Goal: Task Accomplishment & Management: Use online tool/utility

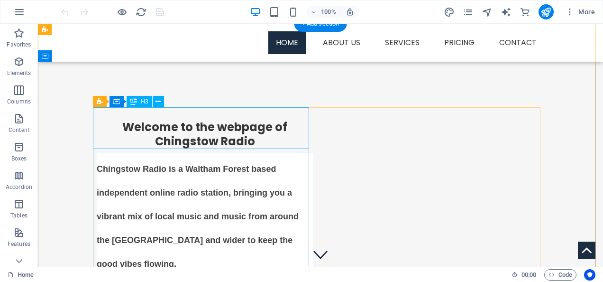
click at [253, 139] on div "​​​​​ Welcome to the webpage of Chingstow Radio" at bounding box center [205, 127] width 216 height 41
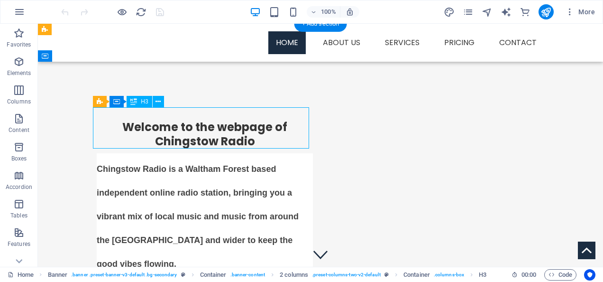
click at [253, 139] on div "​​​​​ Welcome to the webpage of Chingstow Radio" at bounding box center [205, 127] width 216 height 41
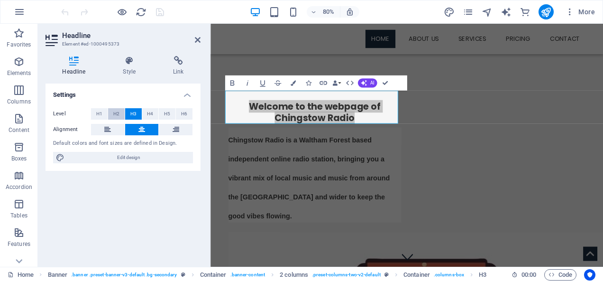
click at [118, 113] on span "H2" at bounding box center [116, 113] width 6 height 11
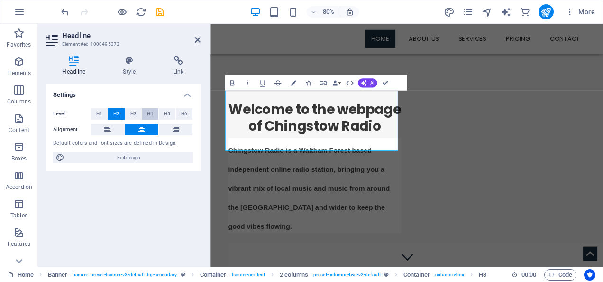
click at [150, 113] on span "H4" at bounding box center [150, 113] width 6 height 11
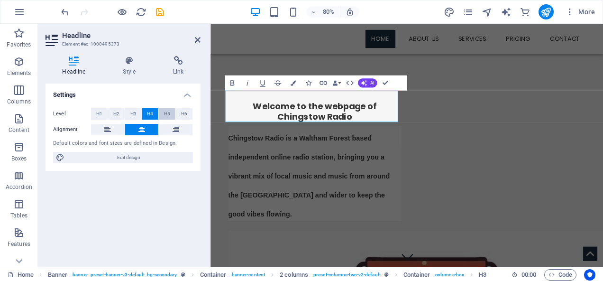
click at [168, 112] on span "H5" at bounding box center [167, 113] width 6 height 11
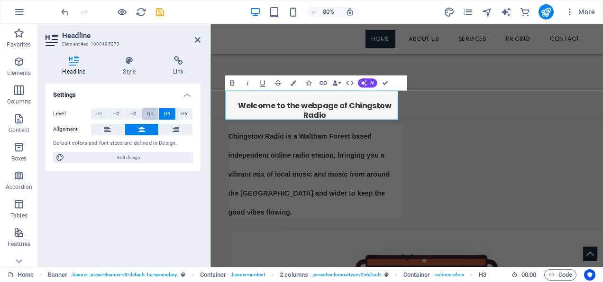
click at [151, 112] on span "H4" at bounding box center [150, 113] width 6 height 11
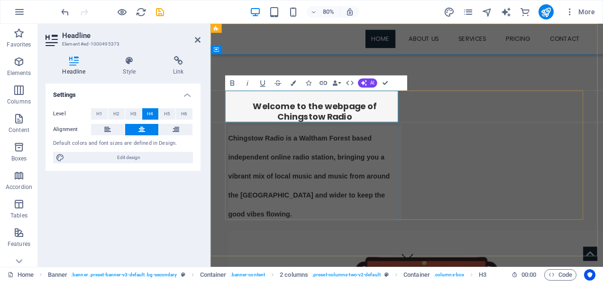
click at [383, 125] on h4 "Welcome to the webpage of Chingstow Radio" at bounding box center [340, 133] width 216 height 27
click at [133, 112] on span "H3" at bounding box center [133, 113] width 6 height 11
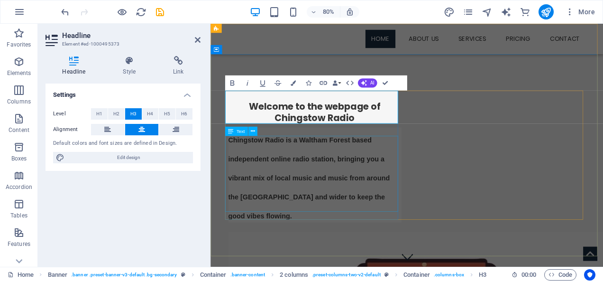
click at [298, 250] on div "Chingstow Radio is a Waltham Forest based independent online radio station, bri…" at bounding box center [340, 212] width 216 height 118
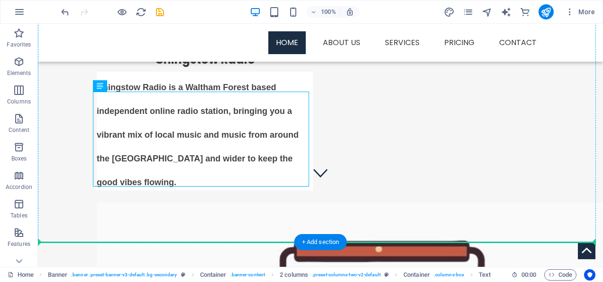
scroll to position [82, 0]
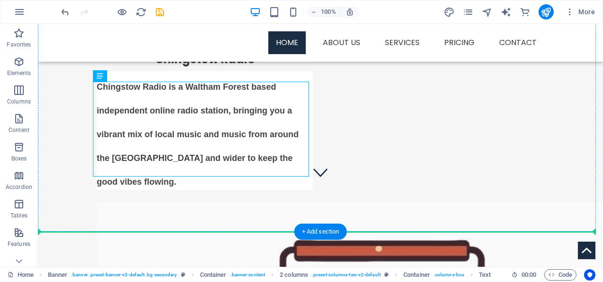
drag, startPoint x: 292, startPoint y: 253, endPoint x: 181, endPoint y: 207, distance: 120.3
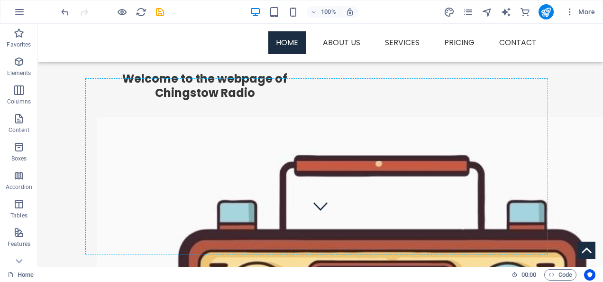
scroll to position [55, 0]
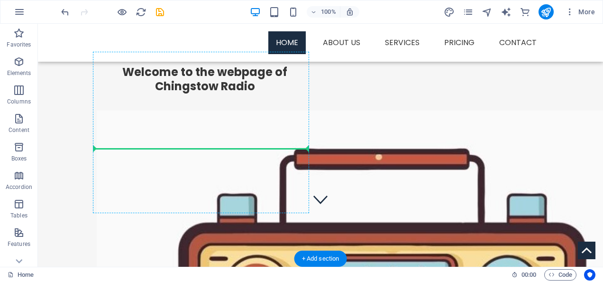
drag, startPoint x: 94, startPoint y: 139, endPoint x: 231, endPoint y: 150, distance: 137.4
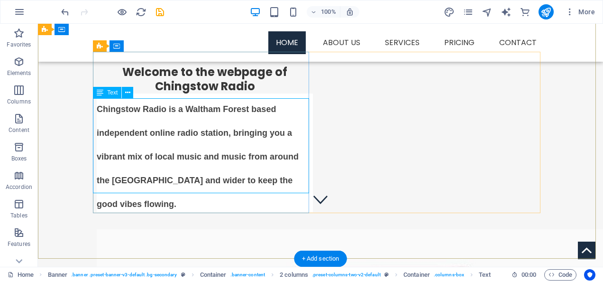
click at [291, 185] on div "Chingstow Radio is a Waltham Forest based independent online radio station, bri…" at bounding box center [205, 152] width 216 height 118
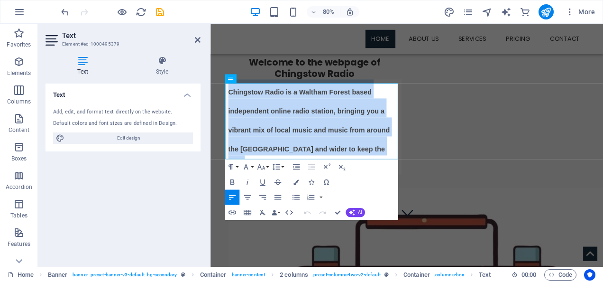
drag, startPoint x: 428, startPoint y: 189, endPoint x: 417, endPoint y: 161, distance: 30.2
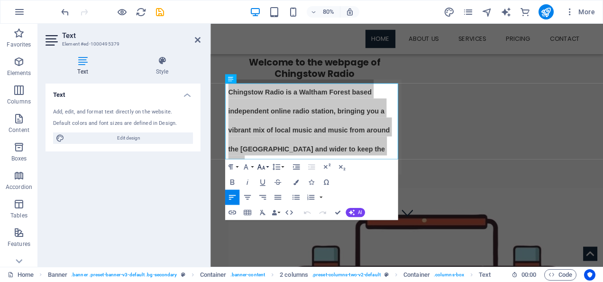
click at [266, 167] on button "Font Size" at bounding box center [262, 166] width 14 height 15
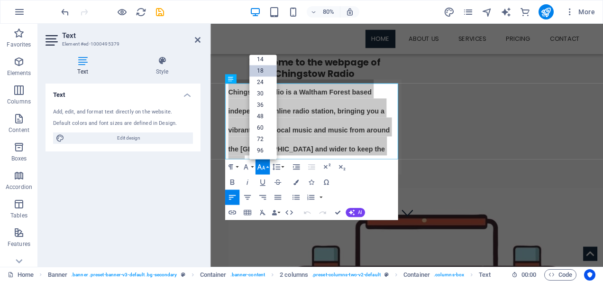
scroll to position [76, 0]
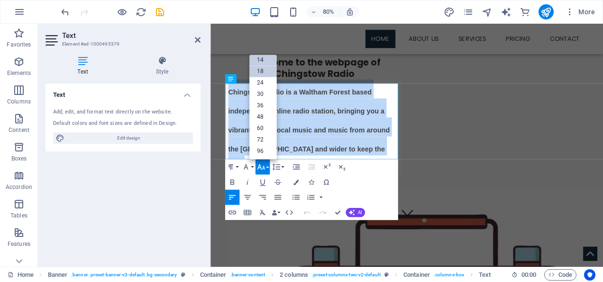
click at [259, 59] on link "14" at bounding box center [262, 59] width 27 height 11
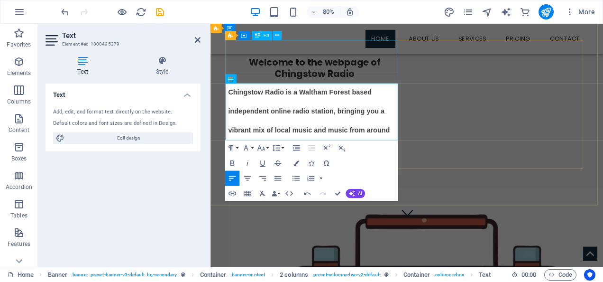
scroll to position [63, 0]
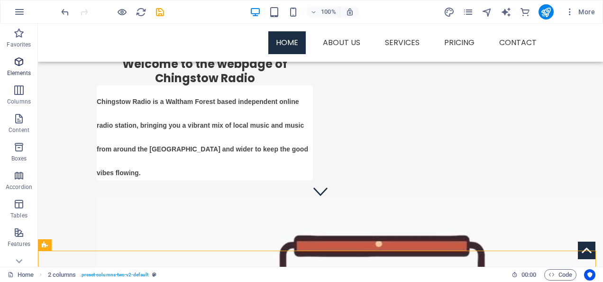
click at [18, 65] on icon "button" at bounding box center [18, 61] width 11 height 11
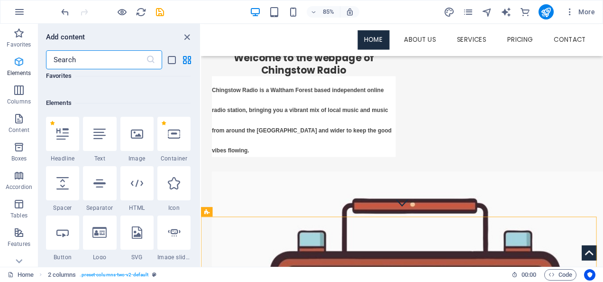
scroll to position [101, 0]
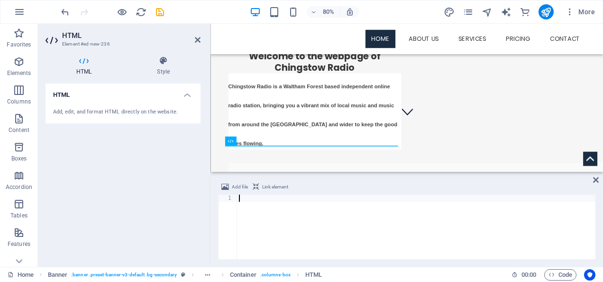
drag, startPoint x: 235, startPoint y: 197, endPoint x: 239, endPoint y: 200, distance: 5.1
paste textarea "<script>$(document).ready( function(){ new RTPlayer( 1, 50, true, "https://phoe…"
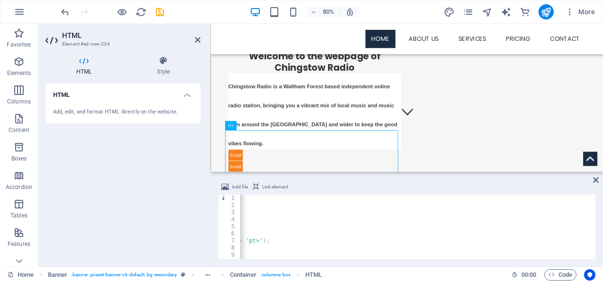
scroll to position [0, 0]
click at [287, 259] on div "Add file Link element <script>$(document).ready( function(){ new RTPlayer( 1, 5…" at bounding box center [406, 219] width 392 height 93
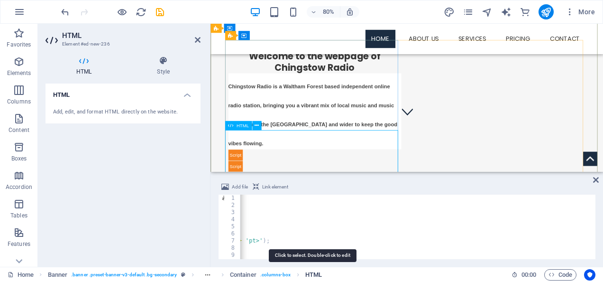
click at [308, 274] on span "HTML" at bounding box center [313, 274] width 17 height 11
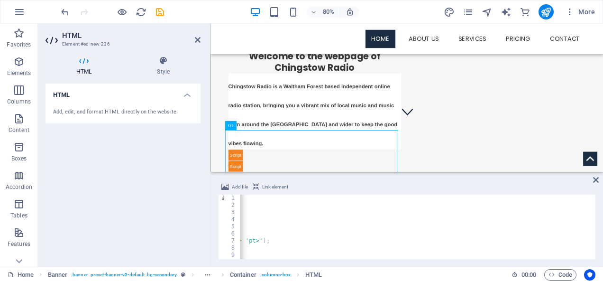
type textarea "</script>"
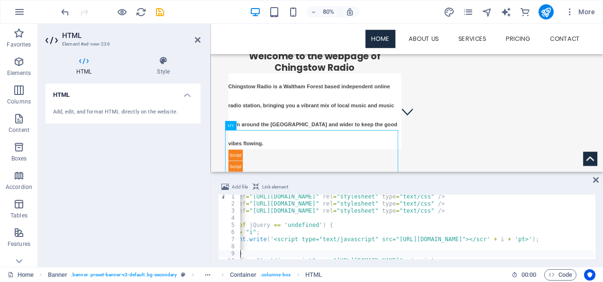
scroll to position [0, 30]
click at [275, 254] on div "< link href = "https://phoebe.streamerr.co:2640/media/static/css/player/base.cs…" at bounding box center [538, 231] width 658 height 77
drag, startPoint x: 277, startPoint y: 254, endPoint x: 239, endPoint y: 255, distance: 37.9
click at [239, 255] on div "</script> 1 2 3 4 5 6 7 8 9 10 11 < link href = "https://phoebe.streamerr.co:26…" at bounding box center [406, 226] width 377 height 64
drag, startPoint x: 540, startPoint y: 11, endPoint x: 533, endPoint y: 15, distance: 8.5
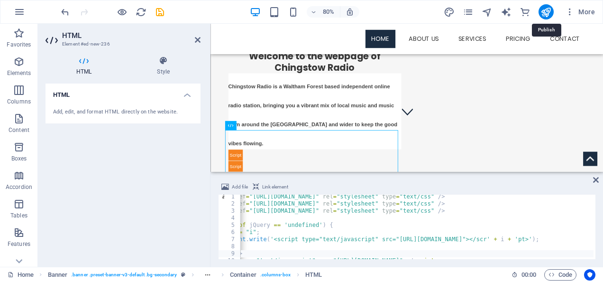
click at [536, 13] on div "More" at bounding box center [521, 11] width 155 height 15
click at [547, 16] on icon "publish" at bounding box center [545, 12] width 11 height 11
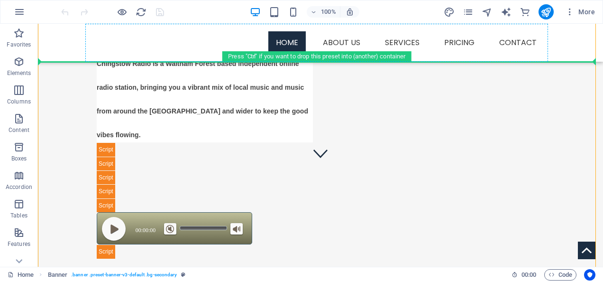
scroll to position [76, 0]
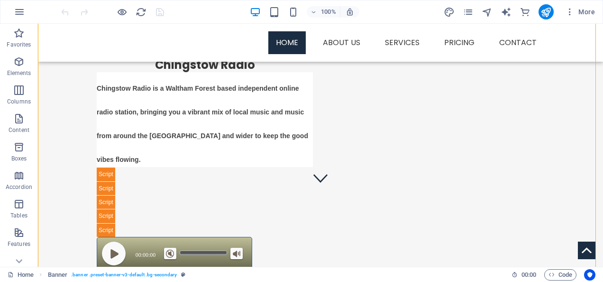
drag, startPoint x: 150, startPoint y: 142, endPoint x: 243, endPoint y: 191, distance: 105.4
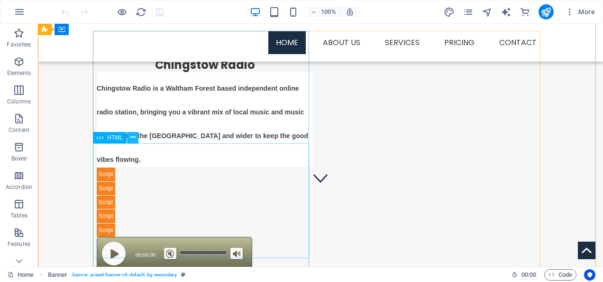
click at [131, 133] on icon at bounding box center [132, 137] width 5 height 10
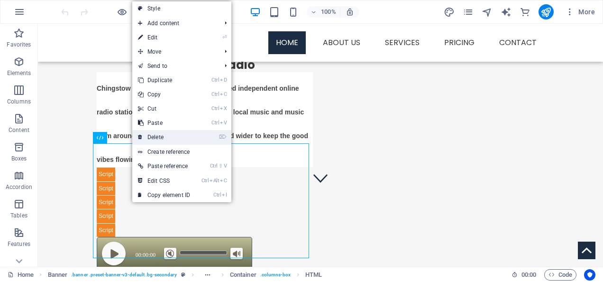
click at [152, 134] on link "⌦ Delete" at bounding box center [164, 137] width 64 height 14
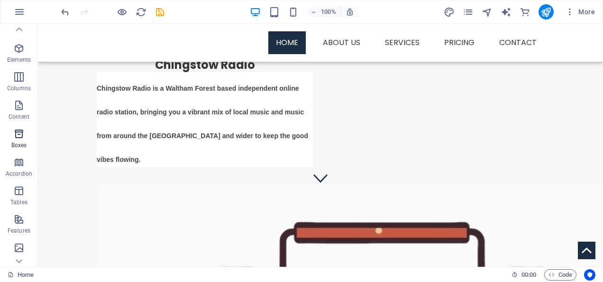
scroll to position [0, 0]
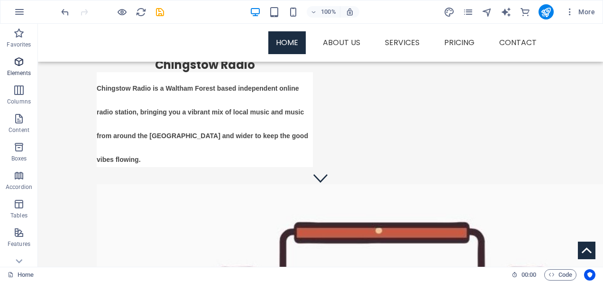
click at [21, 66] on icon "button" at bounding box center [18, 61] width 11 height 11
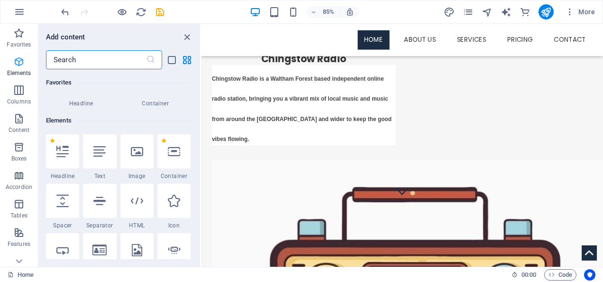
scroll to position [101, 0]
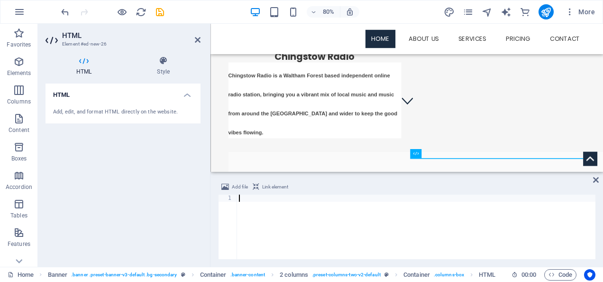
type textarea "http://phoebe.streamerr.co:3680/;?type=http&nocache=1759411918"
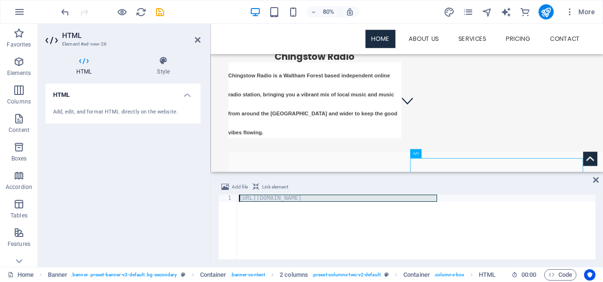
drag, startPoint x: 457, startPoint y: 201, endPoint x: 213, endPoint y: 195, distance: 243.7
click at [213, 195] on div "Add file Link element http://phoebe.streamerr.co:3680/;?type=http&nocache=17594…" at bounding box center [406, 219] width 392 height 93
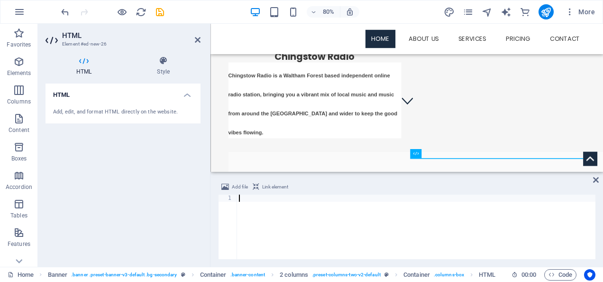
paste textarea "http://phoebe.streamerr.co:3680/;?type=http&nocache=1759411918"
type textarea "h"
click at [196, 215] on div "HTML Add, edit, and format HTML directly on the website." at bounding box center [122, 170] width 155 height 175
click at [197, 36] on icon at bounding box center [198, 40] width 6 height 8
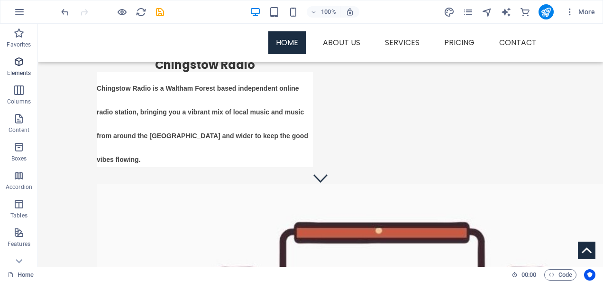
click at [18, 62] on icon "button" at bounding box center [18, 61] width 11 height 11
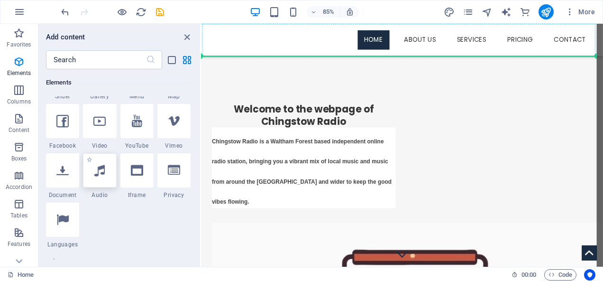
scroll to position [0, 0]
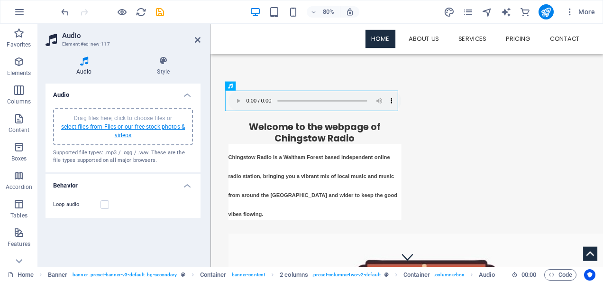
click at [136, 127] on link "select files from Files or our free stock photos & videos" at bounding box center [123, 130] width 124 height 15
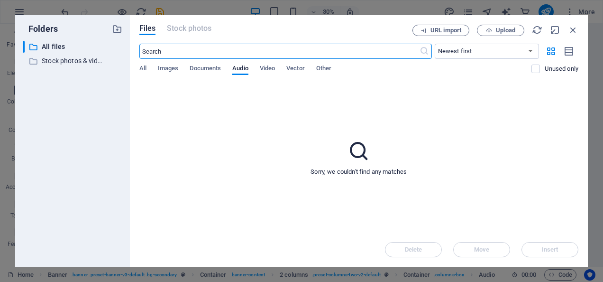
click at [429, 24] on div "Files Stock photos URL import Upload ​ Newest first Oldest first Name (A-Z) Nam…" at bounding box center [359, 140] width 458 height 251
click at [427, 29] on span "URL import" at bounding box center [441, 30] width 48 height 6
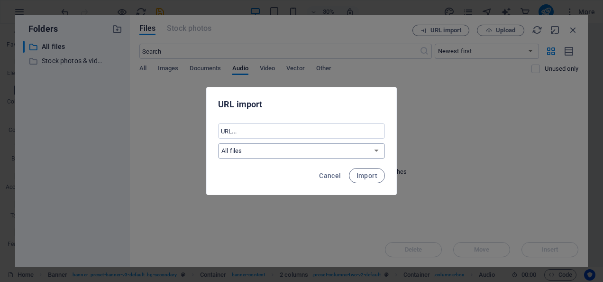
click at [267, 153] on select "All files Stock photos & videos" at bounding box center [301, 150] width 167 height 15
paste input "http://phoebe.streamerr.co:3680/;?type=http&nocache=1759412184"
type input "http://phoebe.streamerr.co:3680/;?type=http&nocache=1759412184"
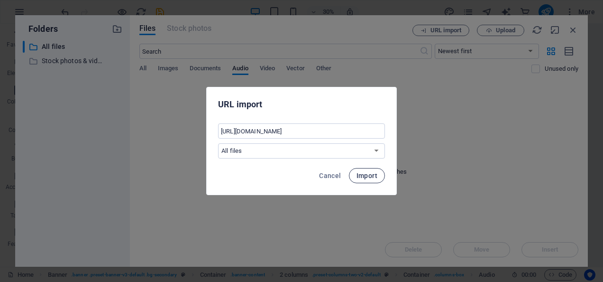
scroll to position [0, 0]
click at [366, 174] on span "Import" at bounding box center [366, 176] width 21 height 8
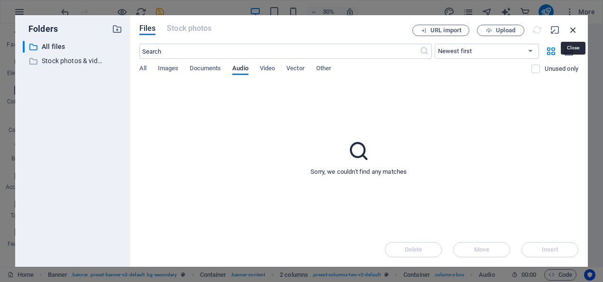
click at [573, 25] on icon "button" at bounding box center [573, 30] width 10 height 10
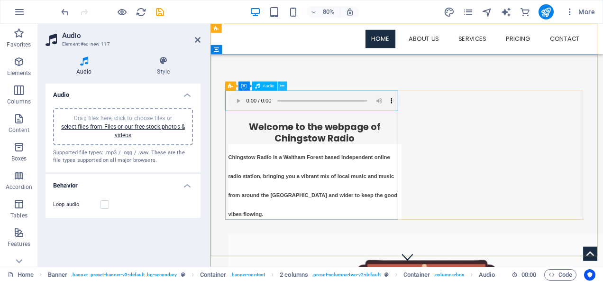
click at [283, 83] on icon at bounding box center [282, 86] width 4 height 8
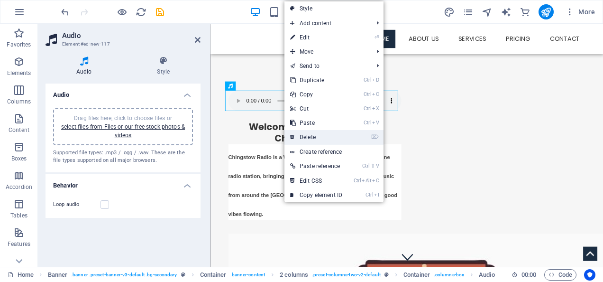
click at [318, 135] on link "⌦ Delete" at bounding box center [316, 137] width 64 height 14
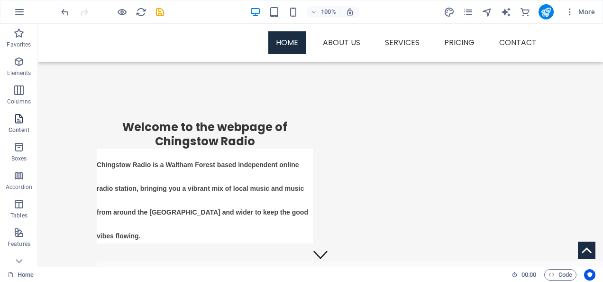
click at [13, 124] on span "Content" at bounding box center [19, 124] width 38 height 23
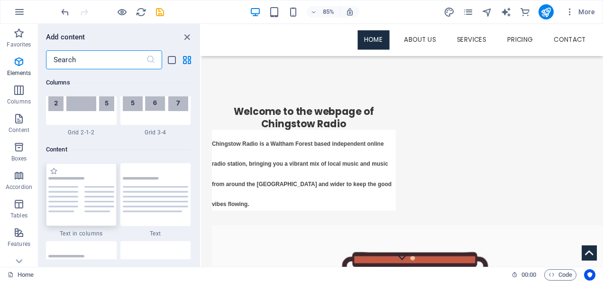
scroll to position [1658, 0]
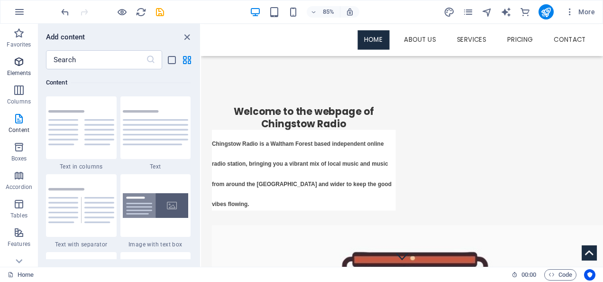
click at [22, 62] on icon "button" at bounding box center [18, 61] width 11 height 11
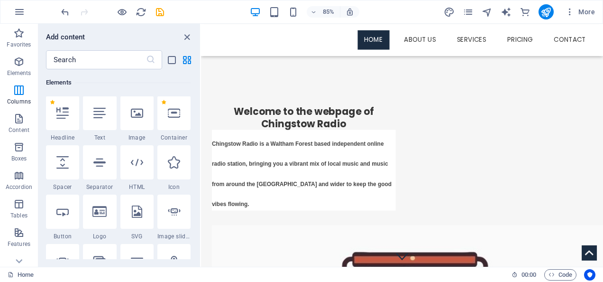
scroll to position [101, 0]
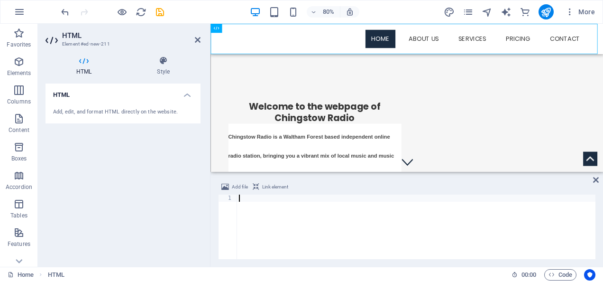
drag, startPoint x: 236, startPoint y: 198, endPoint x: 251, endPoint y: 208, distance: 18.5
paste textarea "<iframe src="//player.radioforge.com/v2/shoutcast.html?radiolink=http%3A%2F%2Fp…"
type textarea "<iframe src="//player.radioforge.com/v2/shoutcast.html?radiolink=http%3A%2F%2Fp…"
click at [198, 222] on div "HTML Add, edit, and format HTML directly on the website." at bounding box center [122, 170] width 155 height 175
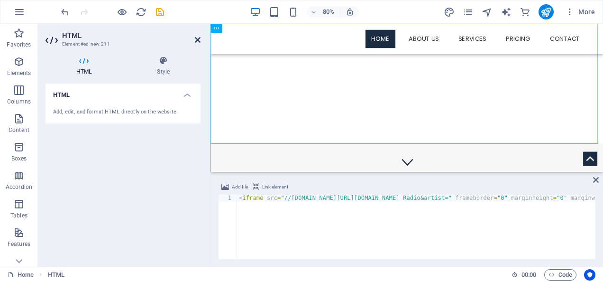
click at [197, 39] on icon at bounding box center [198, 40] width 6 height 8
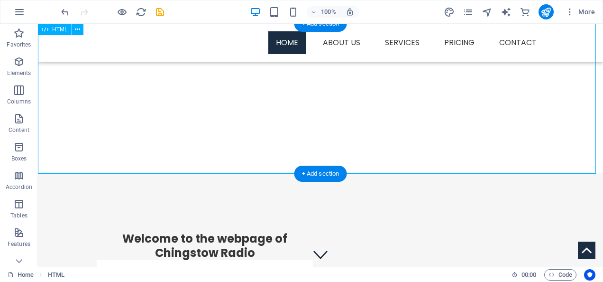
click at [60, 140] on div at bounding box center [320, 98] width 565 height 149
click at [59, 143] on div at bounding box center [320, 98] width 565 height 149
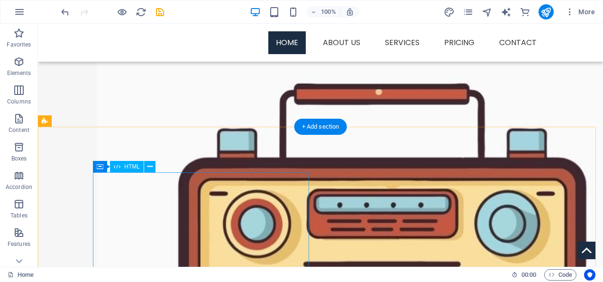
scroll to position [332, 0]
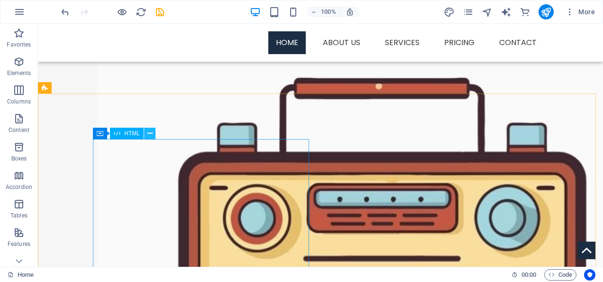
click at [149, 135] on icon at bounding box center [149, 133] width 5 height 10
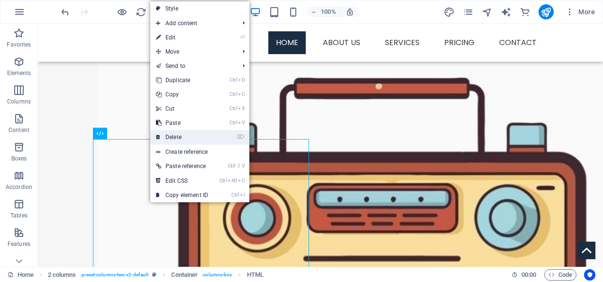
click at [178, 136] on link "⌦ Delete" at bounding box center [182, 137] width 64 height 14
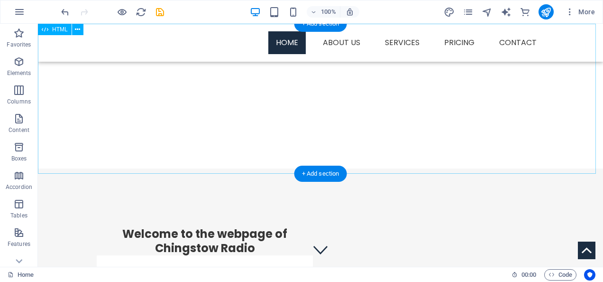
scroll to position [0, 0]
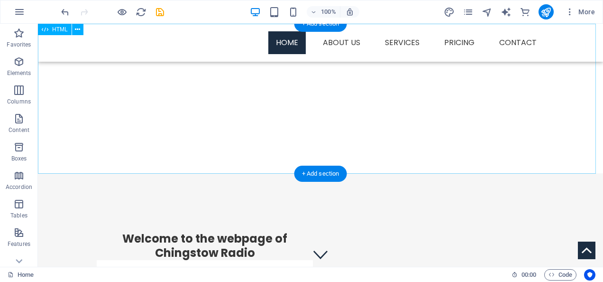
click at [166, 109] on div at bounding box center [320, 98] width 565 height 149
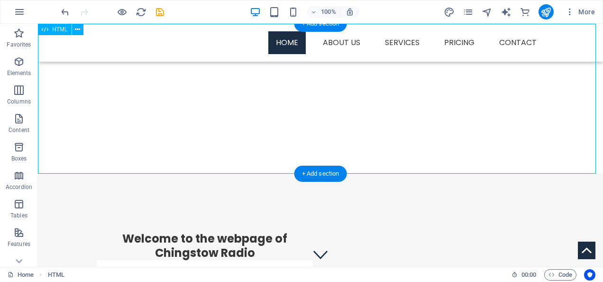
drag, startPoint x: 166, startPoint y: 62, endPoint x: 166, endPoint y: 67, distance: 5.2
click at [166, 63] on div at bounding box center [320, 98] width 565 height 149
click at [168, 75] on div at bounding box center [320, 98] width 565 height 149
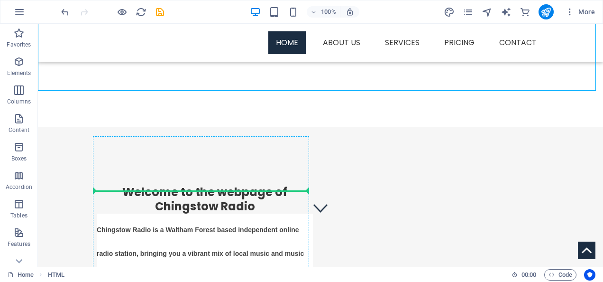
scroll to position [317, 0]
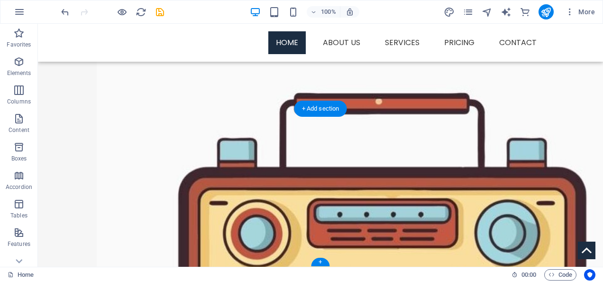
drag, startPoint x: 84, startPoint y: 75, endPoint x: 184, endPoint y: 184, distance: 147.9
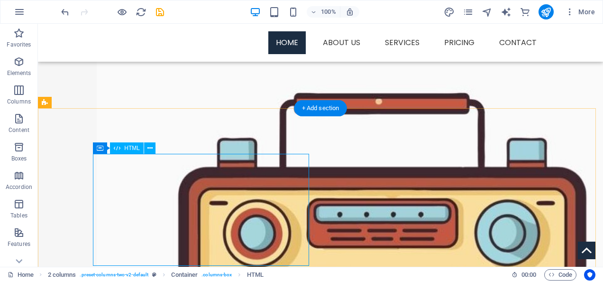
click at [135, 149] on span "HTML" at bounding box center [132, 148] width 16 height 6
click at [149, 148] on icon at bounding box center [149, 148] width 5 height 10
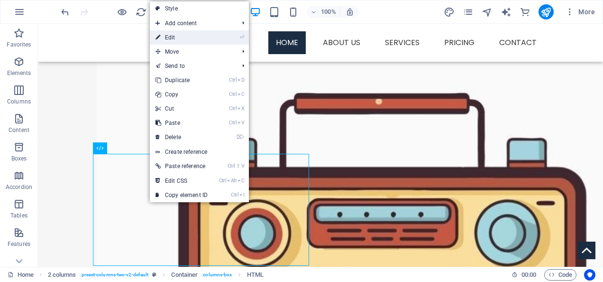
click at [178, 37] on link "⏎ Edit" at bounding box center [182, 37] width 64 height 14
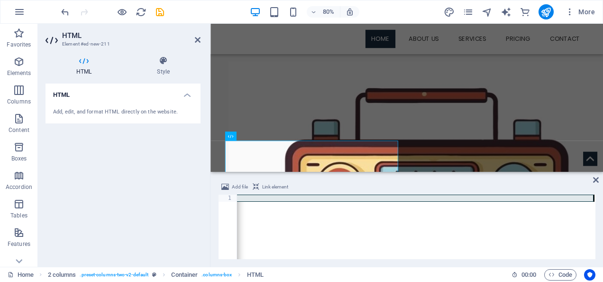
scroll to position [0, 795]
drag, startPoint x: 237, startPoint y: 198, endPoint x: 572, endPoint y: 232, distance: 336.3
click at [572, 232] on div "< iframe src = "//player.radioforge.com/v2/shoutcast.html?radiolink=http%3A%2F%…" at bounding box center [19, 232] width 1154 height 77
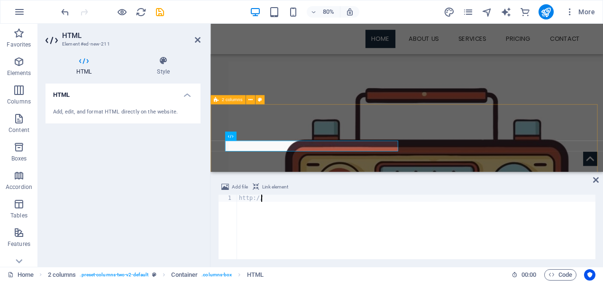
type textarea "h"
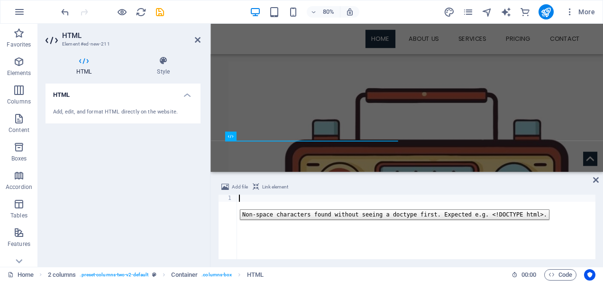
paste textarea "http://phoebe.streamerr.co:3680/;?type=http&nocache=1759412184"
type textarea "http://phoebe.streamerr.co:3680/;?type=http&nocache=1759412184"
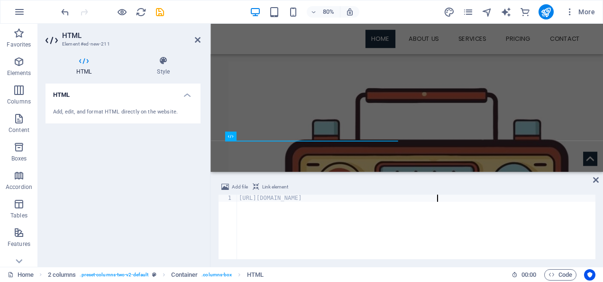
click at [139, 148] on div "HTML Add, edit, and format HTML directly on the website." at bounding box center [122, 170] width 155 height 175
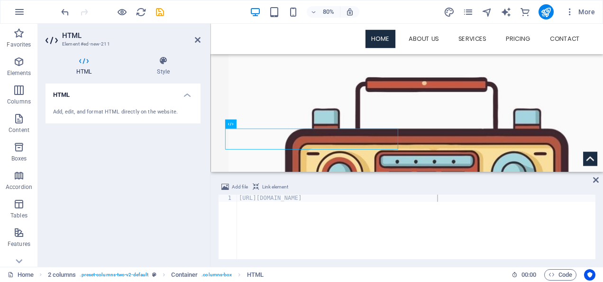
scroll to position [204, 0]
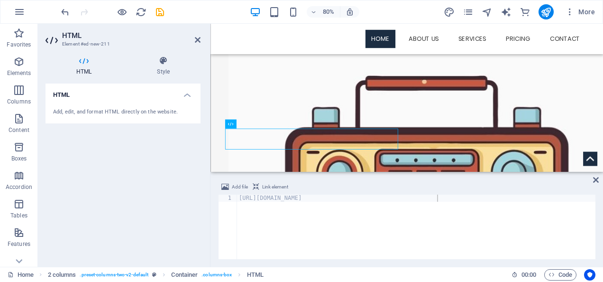
drag, startPoint x: 352, startPoint y: 189, endPoint x: 303, endPoint y: 180, distance: 50.2
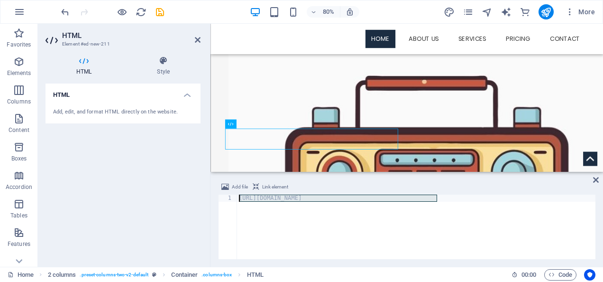
drag, startPoint x: 442, startPoint y: 196, endPoint x: 172, endPoint y: 197, distance: 269.7
click at [174, 197] on div "HTML Element #ed-new-211 HTML Style HTML Add, edit, and format HTML directly on…" at bounding box center [320, 145] width 565 height 243
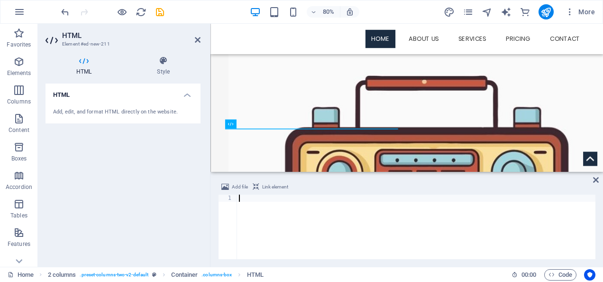
paste textarea "http://phoebe.streamerr.co:3680/;?type=http&nocache=1759412184"
type textarea "http://phoebe.streamerr.co:3680/;?type=http&nocache=1759412184"
click at [86, 65] on h4 "HTML" at bounding box center [85, 66] width 81 height 20
click at [105, 118] on div "Add, edit, and format HTML directly on the website." at bounding box center [122, 111] width 155 height 23
click at [105, 113] on div "Add, edit, and format HTML directly on the website." at bounding box center [123, 112] width 140 height 8
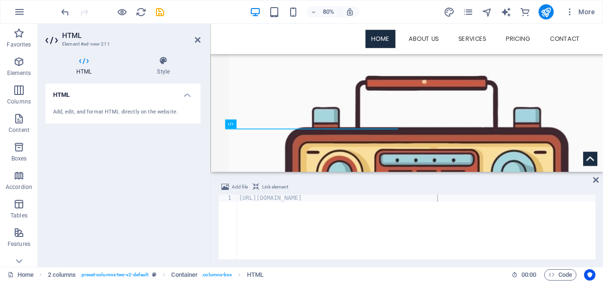
click at [105, 113] on div "Add, edit, and format HTML directly on the website." at bounding box center [123, 112] width 140 height 8
click at [106, 108] on div "Add, edit, and format HTML directly on the website." at bounding box center [123, 112] width 140 height 8
click at [441, 197] on div "http://phoebe.streamerr.co:3680/;?type=http&nocache=1759412184" at bounding box center [416, 233] width 358 height 79
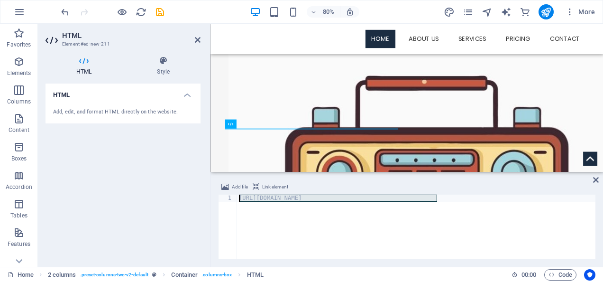
drag, startPoint x: 457, startPoint y: 198, endPoint x: 218, endPoint y: 200, distance: 238.9
click at [218, 200] on div "http://phoebe.streamerr.co:3680/;?type=http&nocache=1759412184 1 http://phoebe.…" at bounding box center [406, 226] width 377 height 64
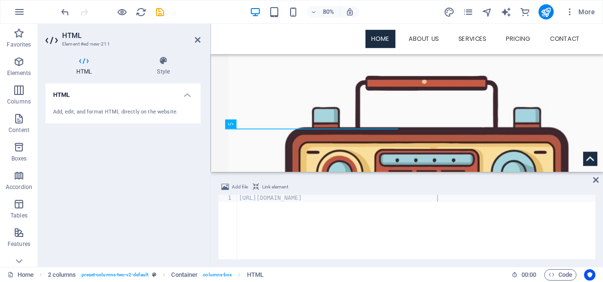
click at [184, 94] on h4 "HTML" at bounding box center [122, 91] width 155 height 17
click at [184, 94] on h4 "HTML" at bounding box center [122, 94] width 155 height 23
click at [184, 94] on h4 "HTML" at bounding box center [122, 91] width 155 height 17
click at [184, 94] on h4 "HTML" at bounding box center [122, 94] width 155 height 23
click at [162, 61] on icon at bounding box center [163, 60] width 74 height 9
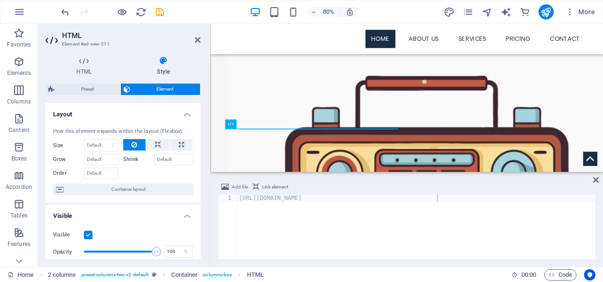
click at [323, 199] on div "http://phoebe.streamerr.co:3680/;?type=http&nocache=1759412184" at bounding box center [416, 233] width 358 height 79
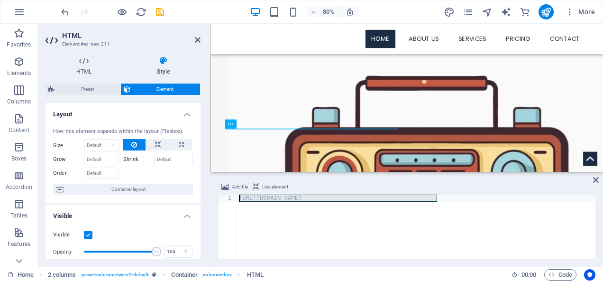
drag, startPoint x: 446, startPoint y: 197, endPoint x: 184, endPoint y: 195, distance: 262.6
click at [186, 195] on div "HTML Element #ed-new-211 HTML Style HTML Add, edit, and format HTML directly on…" at bounding box center [320, 145] width 565 height 243
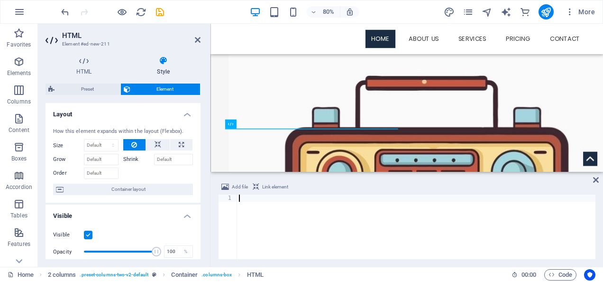
paste textarea "[URL][DOMAIN_NAME]"
type textarea "h"
paste textarea "<a href="https://streamerr.co" style="color: #ff0173">Code Generated by streame…"
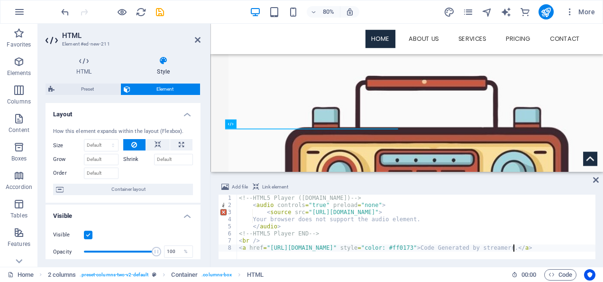
click at [191, 59] on icon at bounding box center [163, 60] width 74 height 9
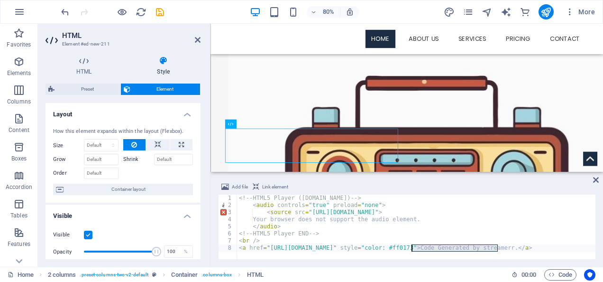
drag, startPoint x: 499, startPoint y: 246, endPoint x: 411, endPoint y: 247, distance: 87.2
click at [411, 247] on div "<!-- HTML5 Player (streamerr.co) --> < audio controls = "true" preload = "none"…" at bounding box center [416, 233] width 358 height 79
click at [412, 248] on div "<!-- HTML5 Player (streamerr.co) --> < audio controls = "true" preload = "none"…" at bounding box center [416, 233] width 358 height 79
click at [414, 246] on div "<!-- HTML5 Player (streamerr.co) --> < audio controls = "true" preload = "none"…" at bounding box center [416, 233] width 358 height 79
type textarea "<a href="https://streamerr.co" style="color: #ff0173"></a>"
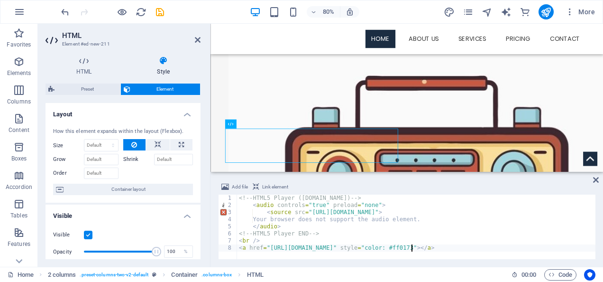
click at [502, 186] on div "Add file Link element" at bounding box center [406, 188] width 377 height 14
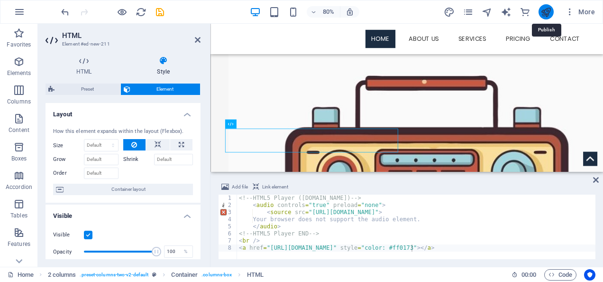
click at [540, 9] on icon "publish" at bounding box center [545, 12] width 11 height 11
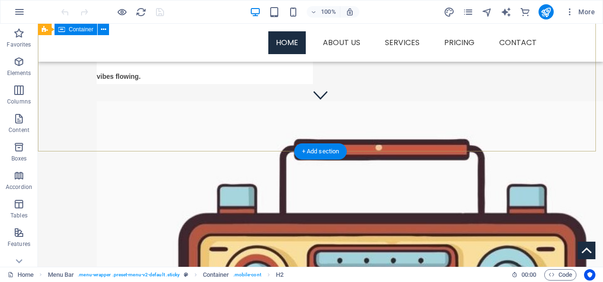
scroll to position [168, 0]
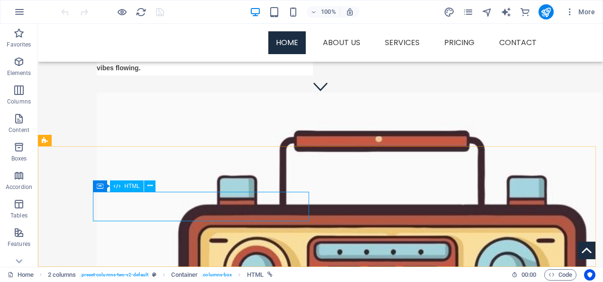
click at [124, 185] on span "HTML" at bounding box center [132, 186] width 16 height 6
click at [148, 185] on icon at bounding box center [149, 186] width 5 height 10
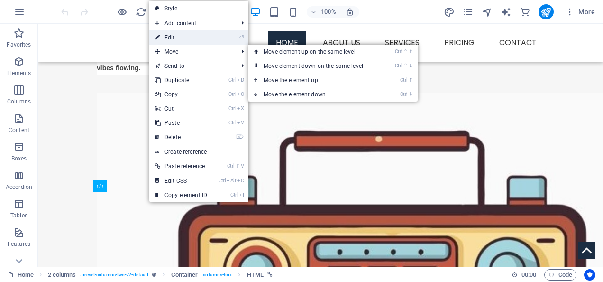
click at [176, 41] on link "⏎ Edit" at bounding box center [181, 37] width 64 height 14
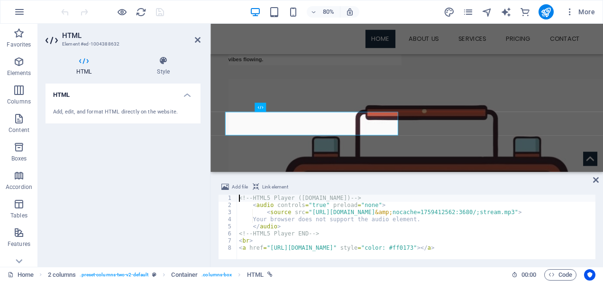
scroll to position [226, 0]
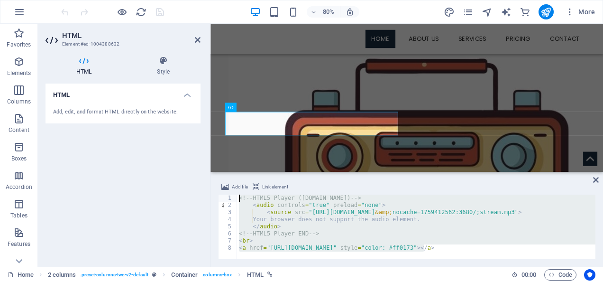
drag, startPoint x: 447, startPoint y: 251, endPoint x: 128, endPoint y: 173, distance: 328.6
click at [128, 174] on div "HTML Element #ed-1004388632 HTML Style HTML Add, edit, and format HTML directly…" at bounding box center [320, 145] width 565 height 243
type textarea "<!-- HTML5 Player ([DOMAIN_NAME]) --> <audio controls="true" preload="none">"
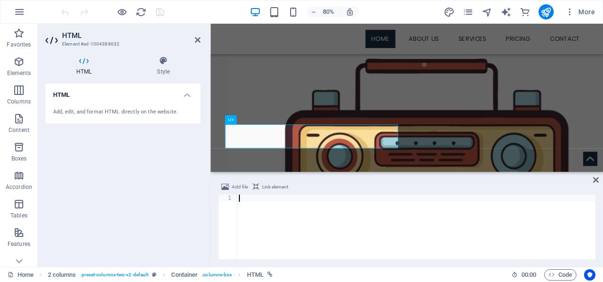
scroll to position [209, 0]
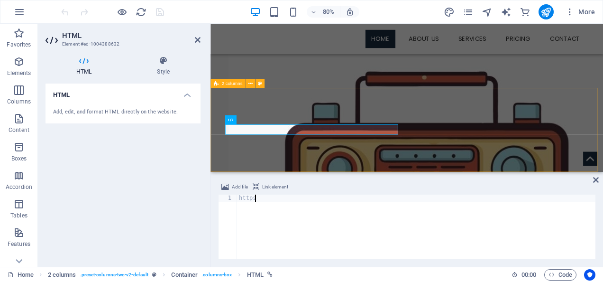
type textarea "h"
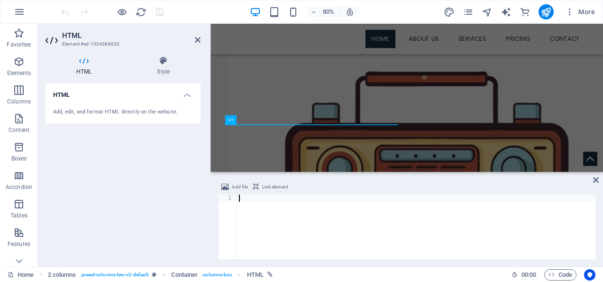
paste textarea "</script>"
type textarea "</script>"
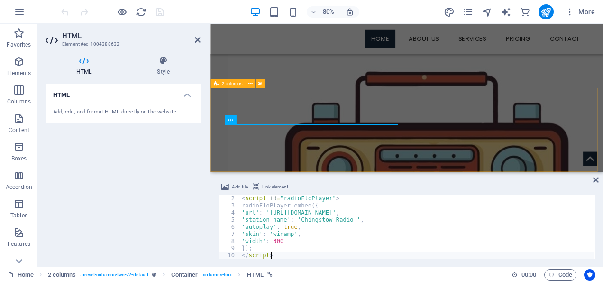
scroll to position [224, 0]
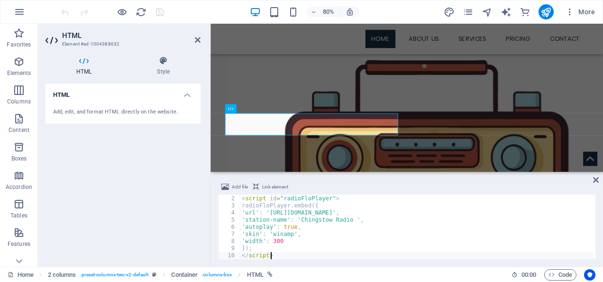
click at [143, 155] on div "HTML Add, edit, and format HTML directly on the website." at bounding box center [122, 170] width 155 height 175
click at [196, 38] on icon at bounding box center [198, 40] width 6 height 8
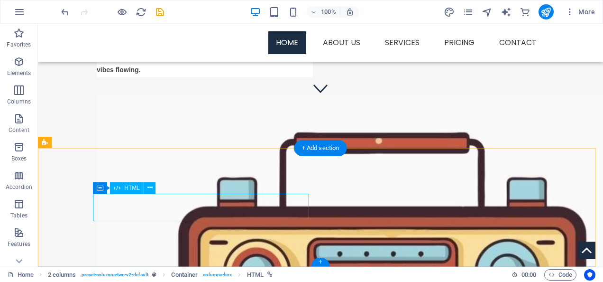
click at [128, 183] on div "HTML" at bounding box center [127, 187] width 34 height 11
click at [150, 188] on icon at bounding box center [149, 187] width 5 height 10
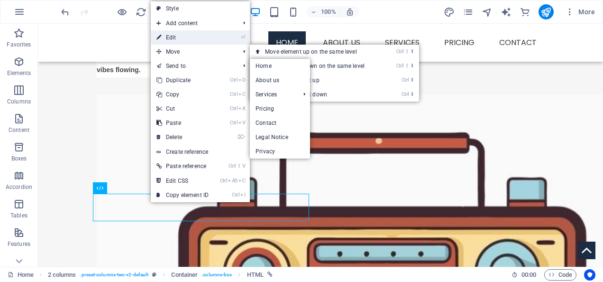
click at [169, 34] on link "⏎ Edit" at bounding box center [183, 37] width 64 height 14
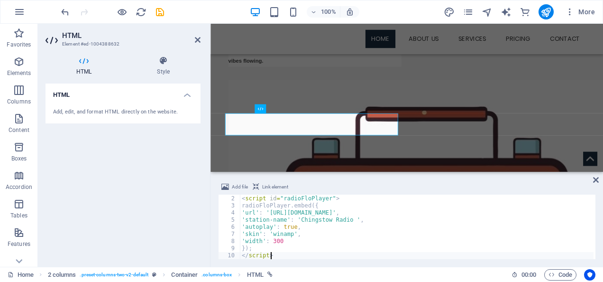
scroll to position [224, 0]
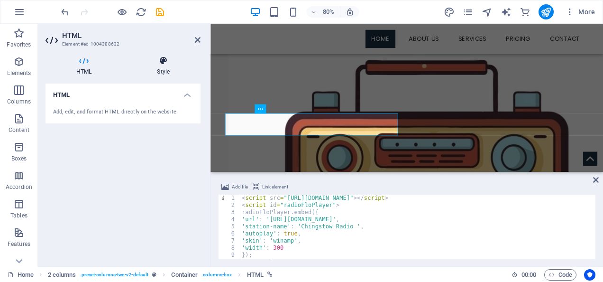
click at [188, 60] on icon at bounding box center [163, 60] width 74 height 9
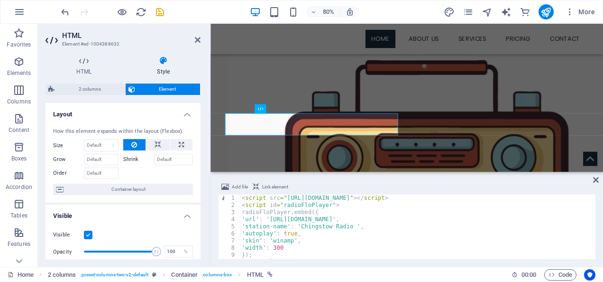
click at [193, 41] on header "HTML Element #ed-1004388632" at bounding box center [122, 36] width 155 height 25
click at [200, 36] on h2 "HTML" at bounding box center [131, 35] width 138 height 9
click at [198, 37] on icon at bounding box center [198, 40] width 6 height 8
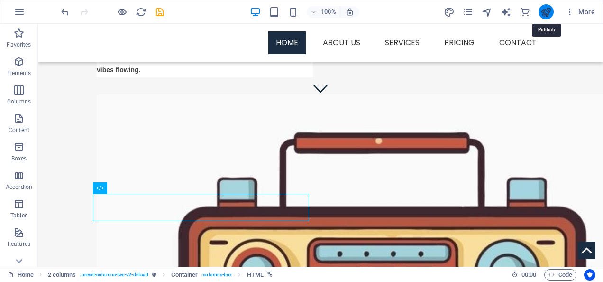
click at [547, 16] on icon "publish" at bounding box center [545, 12] width 11 height 11
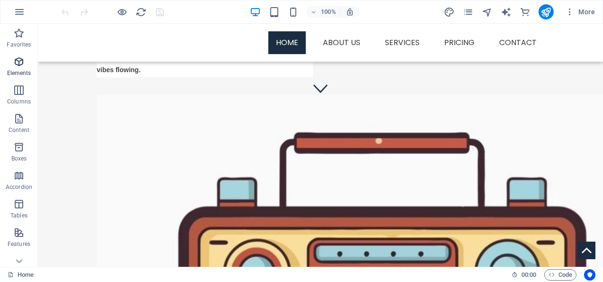
click at [17, 63] on icon "button" at bounding box center [18, 61] width 11 height 11
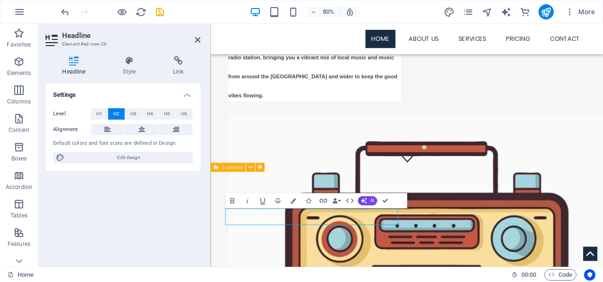
scroll to position [105, 0]
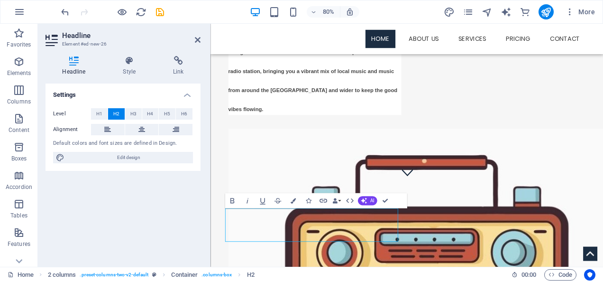
click at [194, 37] on h2 "Headline" at bounding box center [131, 35] width 138 height 9
click at [195, 37] on icon at bounding box center [198, 40] width 6 height 8
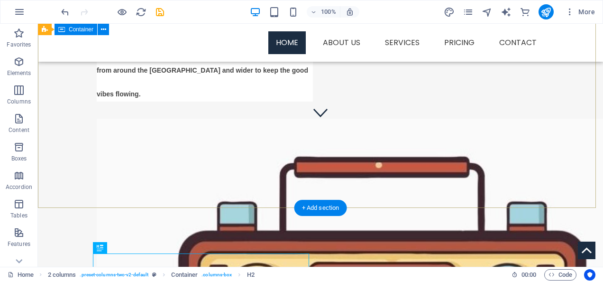
scroll to position [187, 0]
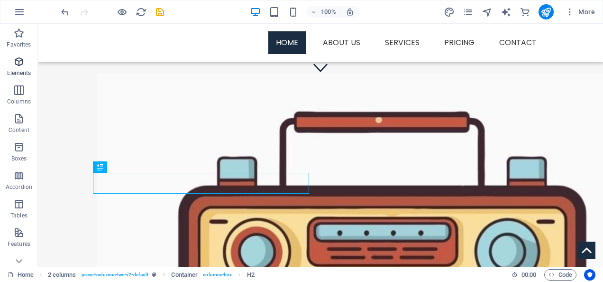
click at [18, 58] on icon "button" at bounding box center [18, 61] width 11 height 11
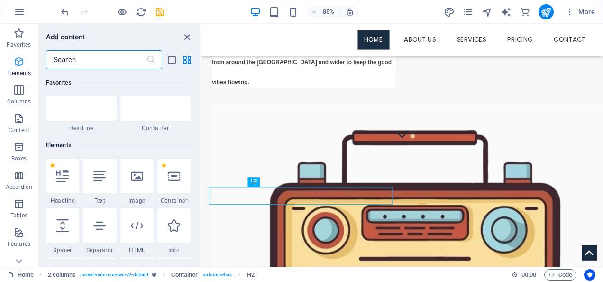
scroll to position [101, 0]
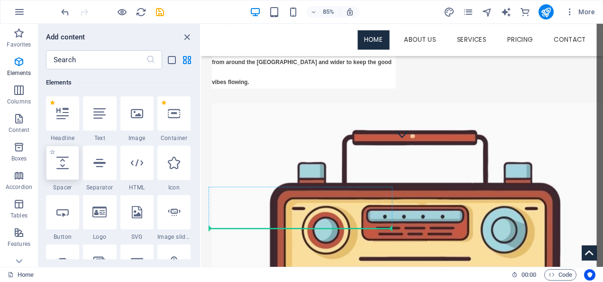
select select "px"
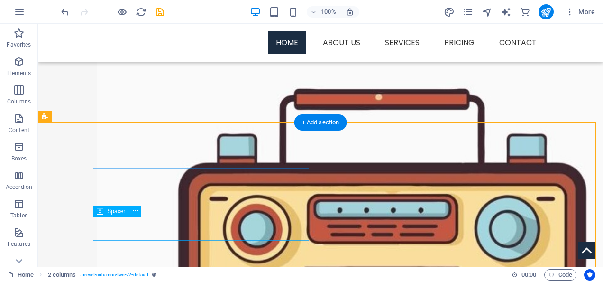
scroll to position [210, 0]
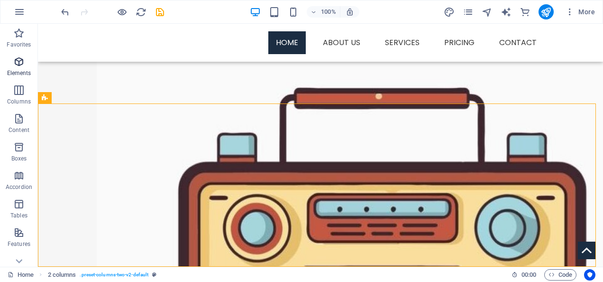
click at [19, 64] on icon "button" at bounding box center [18, 61] width 11 height 11
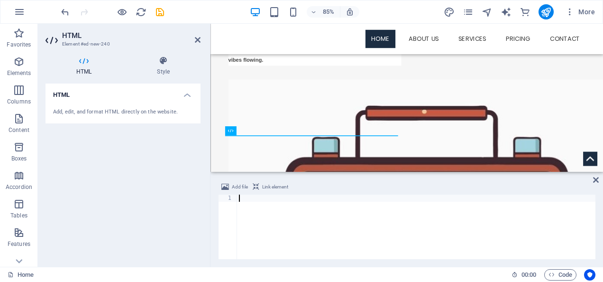
scroll to position [268, 0]
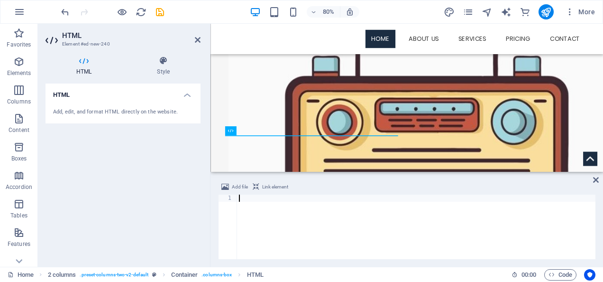
type textarea "http://phoebe.streamerr.co:3680/;?type=http&nocache=1759413078"
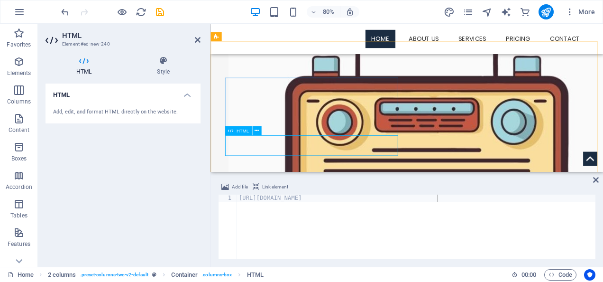
drag, startPoint x: 265, startPoint y: 199, endPoint x: 255, endPoint y: 198, distance: 10.5
click at [264, 198] on div "http://phoebe.streamerr.co:3680/;?type=http&nocache=1759413078" at bounding box center [416, 233] width 358 height 79
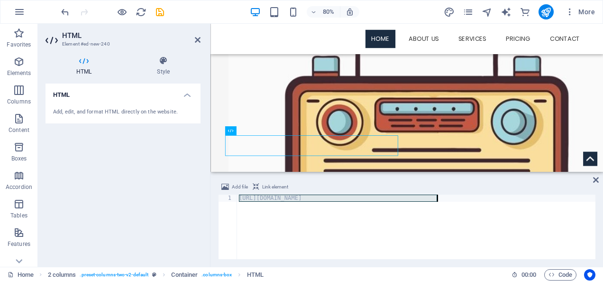
drag, startPoint x: 239, startPoint y: 198, endPoint x: 506, endPoint y: 222, distance: 267.4
click at [506, 222] on div "http://phoebe.streamerr.co:3680/;?type=http&nocache=1759413078" at bounding box center [416, 233] width 358 height 79
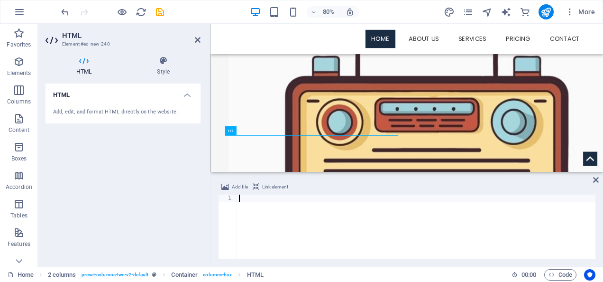
paste textarea "http://phoebe.streamerr.co:3680/;?type=http&nocache=1759413078"
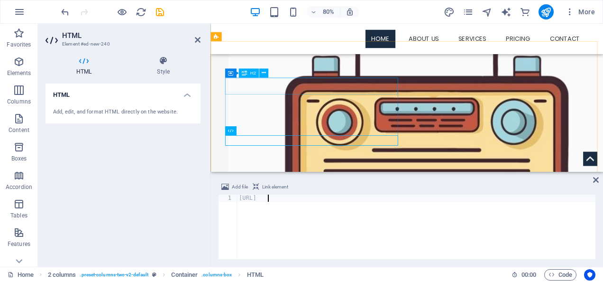
type textarea "h"
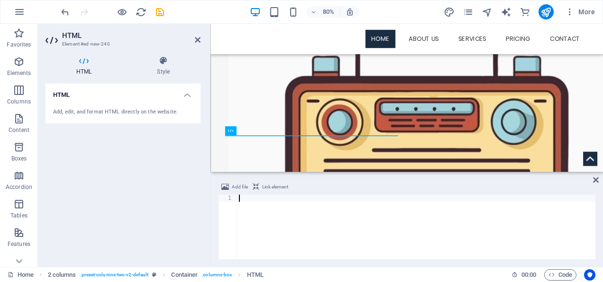
paste textarea "http://phoebe.streamerr.co:3680/;?type=http&nocache=1759413078"
type textarea "http://phoebe.streamerr.co:3680/;?type=http&nocache=1759413078"
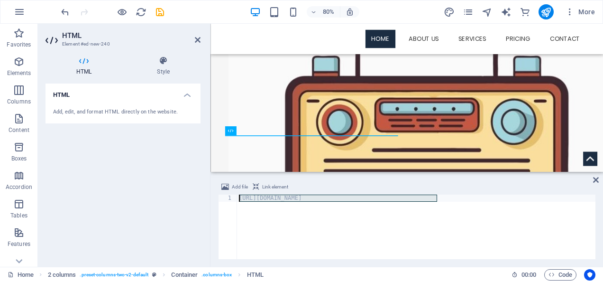
drag, startPoint x: 441, startPoint y: 194, endPoint x: 223, endPoint y: 198, distance: 218.0
click at [223, 198] on div "http://phoebe.streamerr.co:3680/;?type=http&nocache=1759413078 1 http://phoebe.…" at bounding box center [406, 226] width 377 height 64
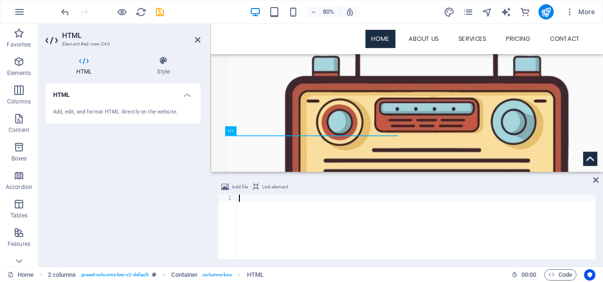
paste textarea "http://phoebe.streamerr.co:3680/;?type=http&nocache=1759413078"
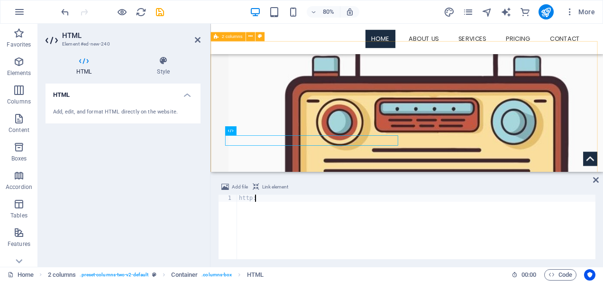
type textarea "h"
click at [195, 40] on icon at bounding box center [198, 40] width 6 height 8
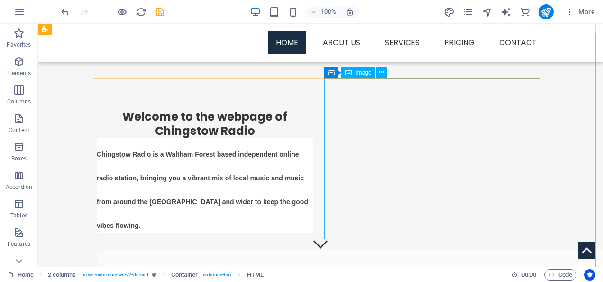
scroll to position [0, 0]
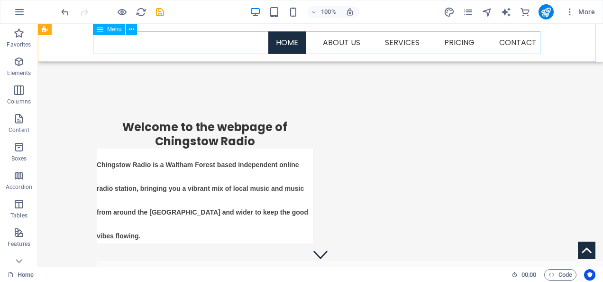
click at [416, 39] on nav "Home About us Services Service Detail Pricing Contact" at bounding box center [320, 42] width 447 height 23
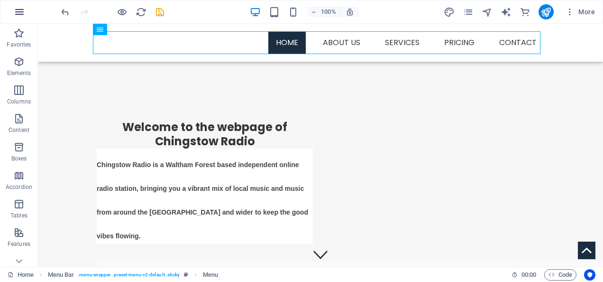
click at [18, 11] on icon "button" at bounding box center [19, 11] width 11 height 11
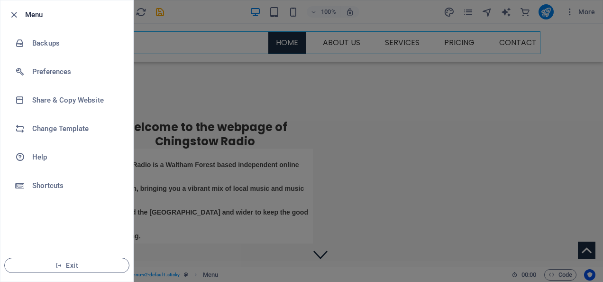
click at [18, 11] on icon "button" at bounding box center [14, 14] width 11 height 11
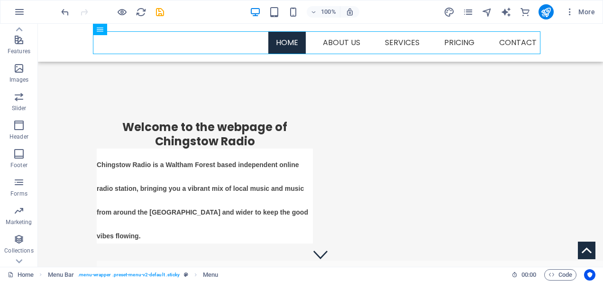
scroll to position [212, 0]
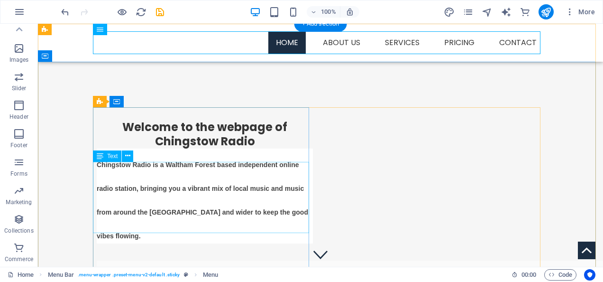
click at [289, 226] on div "Chingstow Radio is a Waltham Forest based independent online radio station, bri…" at bounding box center [205, 195] width 216 height 95
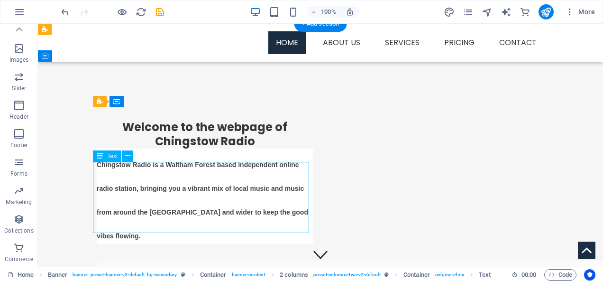
click at [289, 226] on div "Chingstow Radio is a Waltham Forest based independent online radio station, bri…" at bounding box center [205, 195] width 216 height 95
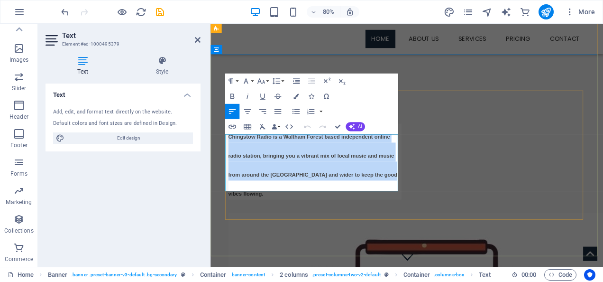
drag, startPoint x: 229, startPoint y: 177, endPoint x: 461, endPoint y: 228, distance: 236.9
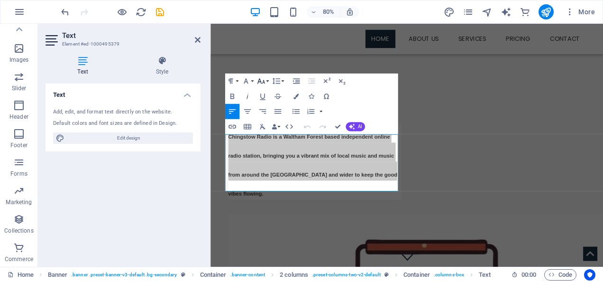
click at [268, 80] on button "Font Size" at bounding box center [262, 80] width 14 height 15
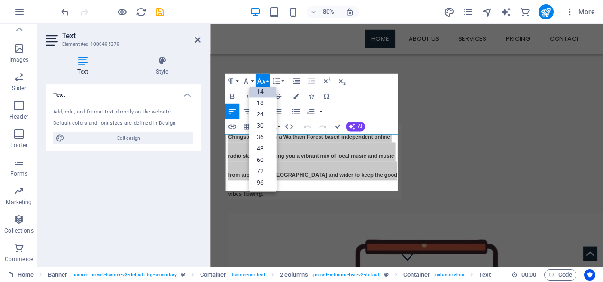
scroll to position [76, 0]
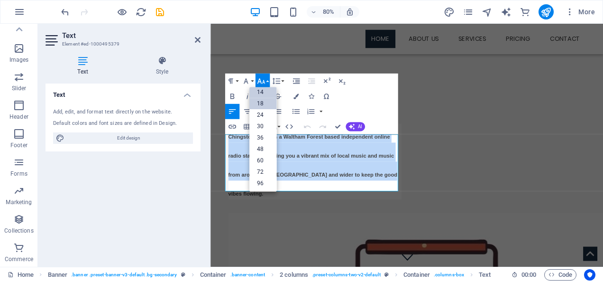
click at [262, 101] on link "18" at bounding box center [262, 103] width 27 height 11
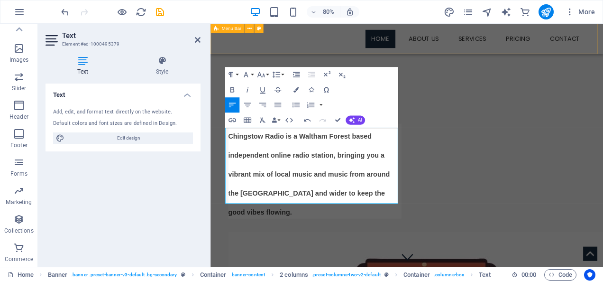
click at [348, 54] on div "New headline New headline Menu Home About us Services Service Detail Pricing Co…" at bounding box center [455, 43] width 491 height 38
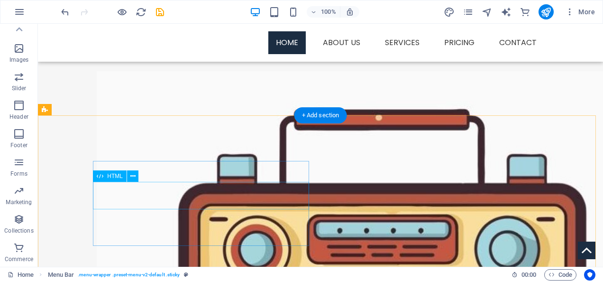
scroll to position [223, 0]
